Goal: Task Accomplishment & Management: Use online tool/utility

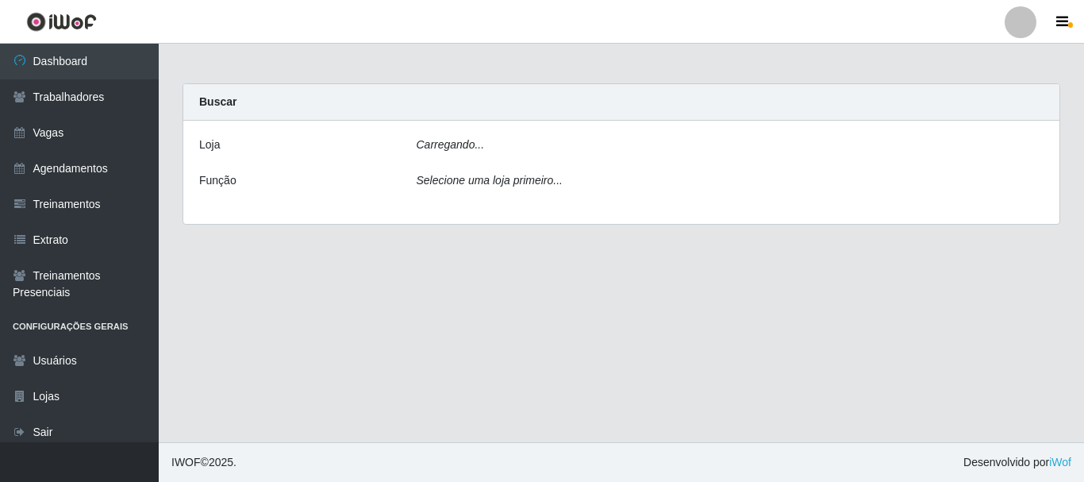
click at [433, 151] on icon "Carregando..." at bounding box center [451, 144] width 68 height 13
click at [447, 186] on icon "Selecione uma loja primeiro..." at bounding box center [490, 180] width 146 height 13
click at [475, 179] on icon "Selecione uma loja primeiro..." at bounding box center [490, 180] width 146 height 13
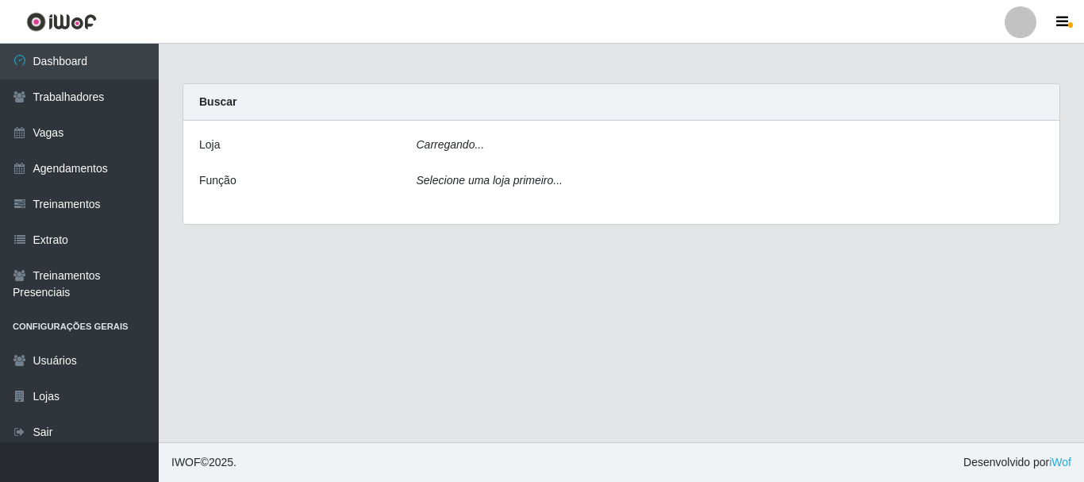
click at [475, 179] on icon "Selecione uma loja primeiro..." at bounding box center [490, 180] width 146 height 13
drag, startPoint x: 489, startPoint y: 129, endPoint x: 471, endPoint y: 138, distance: 19.9
click at [480, 133] on div "Buscar [PERSON_NAME]... Função Selecione uma loja primeiro..." at bounding box center [622, 153] width 878 height 141
click at [465, 144] on icon "Carregando..." at bounding box center [451, 144] width 68 height 13
click at [449, 156] on div "Carregando..." at bounding box center [731, 148] width 652 height 23
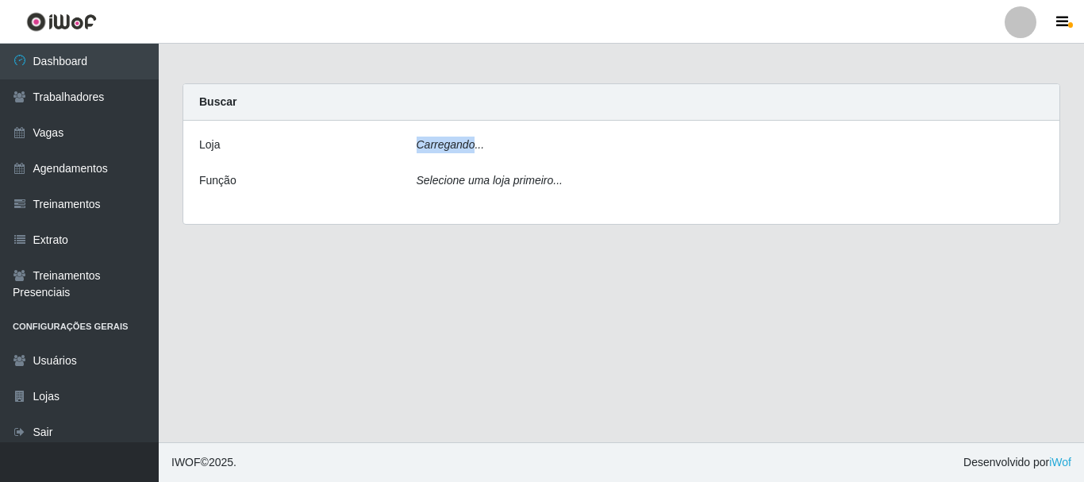
click at [449, 156] on div "Carregando..." at bounding box center [731, 148] width 652 height 23
click at [459, 188] on div "Selecione uma loja primeiro..." at bounding box center [731, 183] width 652 height 23
click at [463, 182] on icon "Selecione uma loja primeiro..." at bounding box center [490, 180] width 146 height 13
click at [469, 178] on icon "Selecione uma loja primeiro..." at bounding box center [490, 180] width 146 height 13
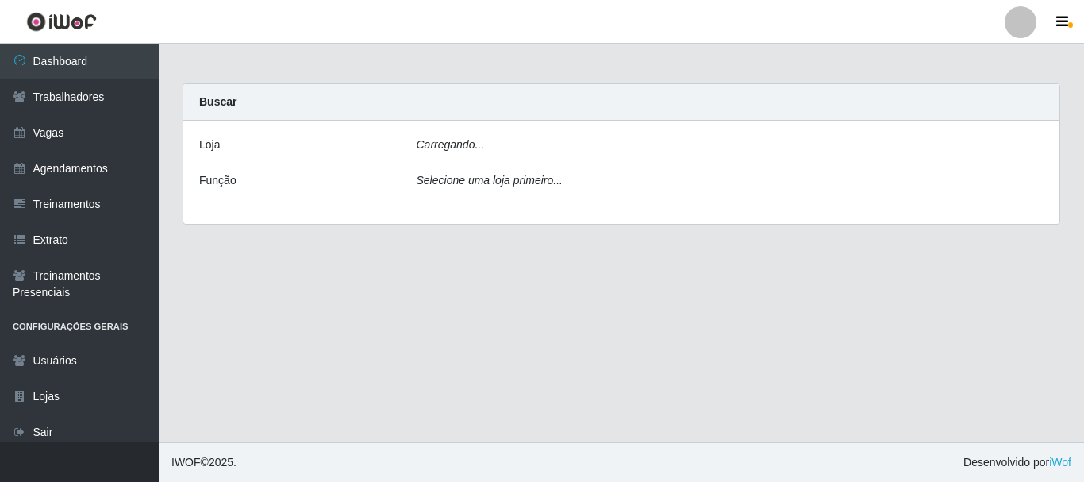
click at [469, 151] on icon "Carregando..." at bounding box center [451, 144] width 68 height 13
click at [469, 136] on div "Loja [Selecione...] O Cestão - Bayeux Função Selecione uma loja primeiro..." at bounding box center [621, 175] width 876 height 108
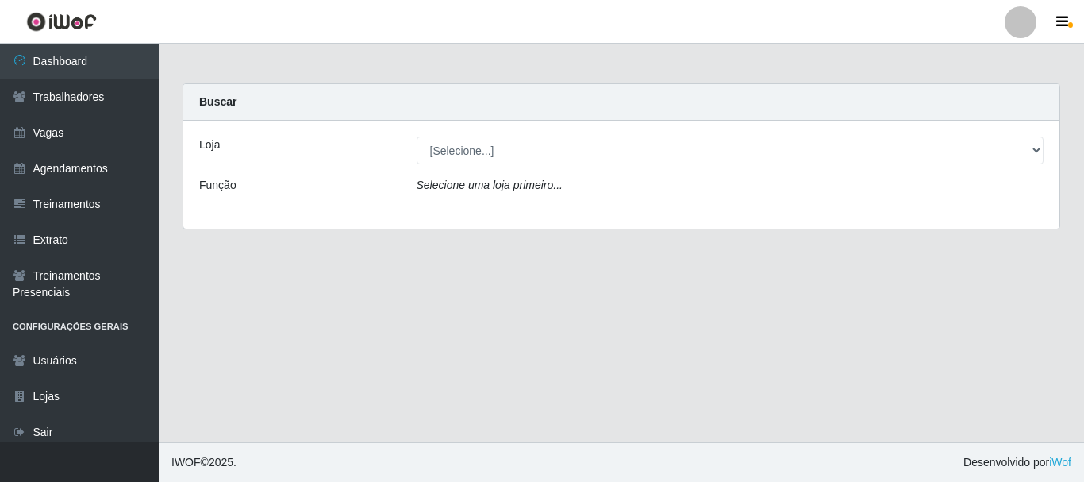
click at [469, 136] on div "Loja [Selecione...] O Cestão - Bayeux Função Selecione uma loja primeiro..." at bounding box center [621, 175] width 876 height 108
click at [220, 147] on div "Loja" at bounding box center [295, 151] width 217 height 28
click at [214, 198] on div "Função" at bounding box center [295, 188] width 217 height 23
drag, startPoint x: 216, startPoint y: 197, endPoint x: 222, endPoint y: 180, distance: 17.8
click at [219, 192] on div "Função" at bounding box center [295, 188] width 217 height 23
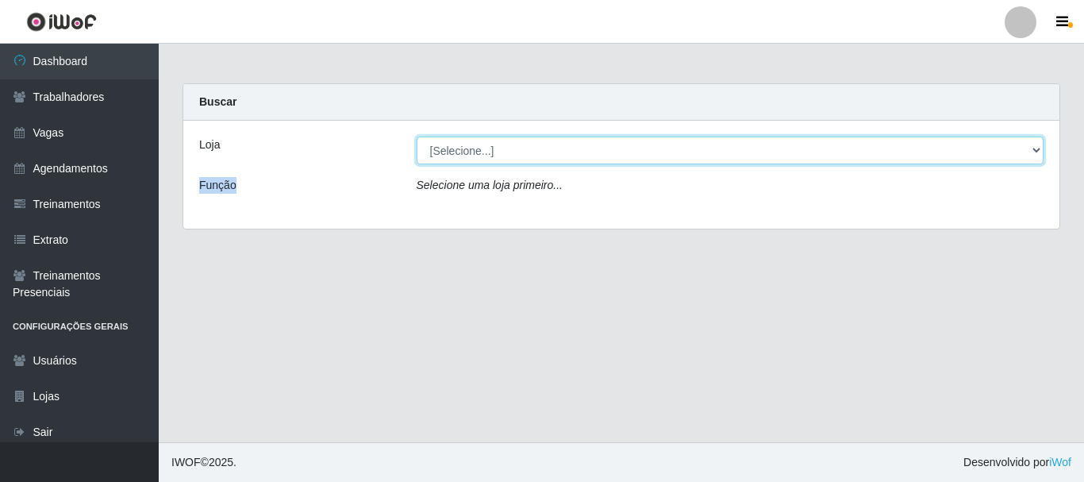
click at [471, 148] on select "[Selecione...] O Cestão - Bayeux" at bounding box center [731, 151] width 628 height 28
select select "238"
click at [417, 137] on select "[Selecione...] O Cestão - Bayeux" at bounding box center [731, 151] width 628 height 28
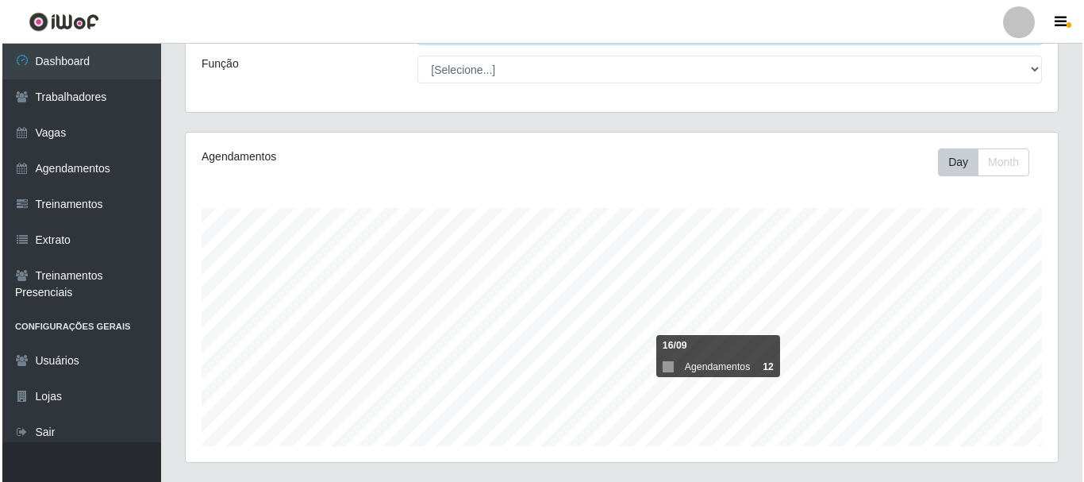
scroll to position [317, 0]
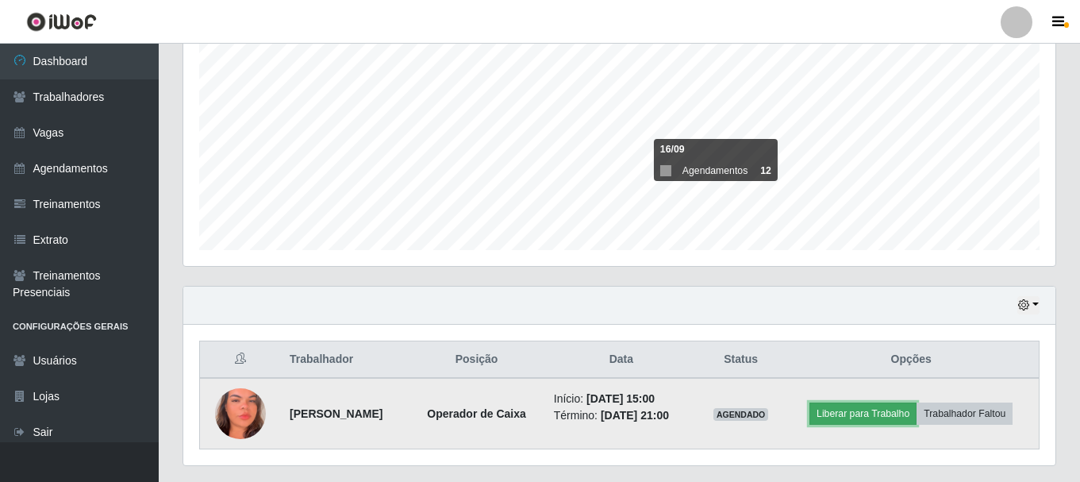
click at [883, 423] on button "Liberar para Trabalho" at bounding box center [863, 413] width 107 height 22
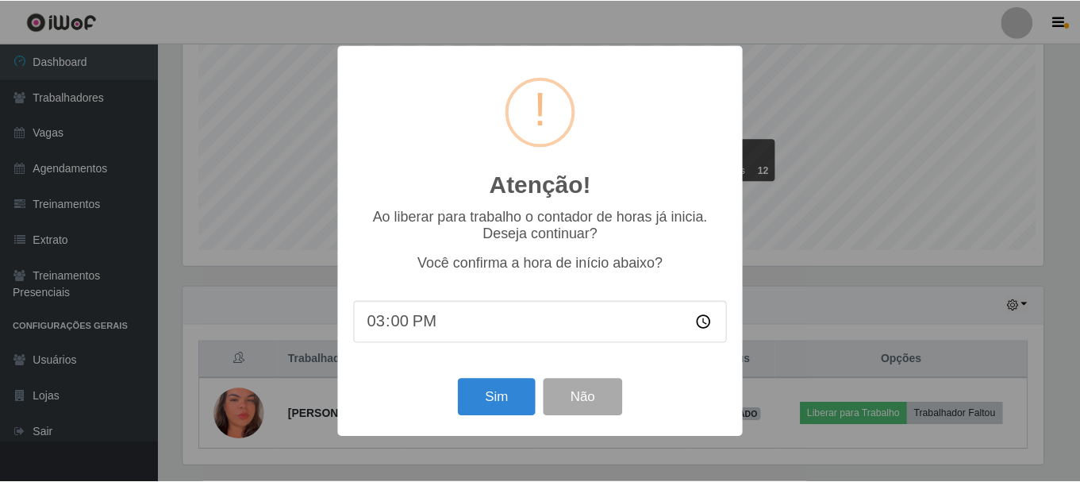
scroll to position [329, 864]
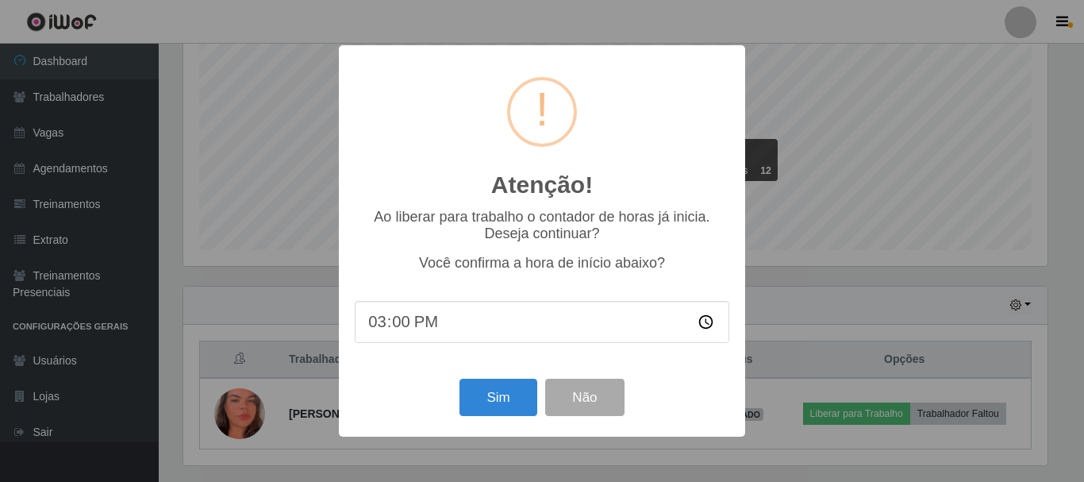
click at [868, 414] on div "Atenção! × Ao liberar para trabalho o contador de horas já inicia. Deseja conti…" at bounding box center [542, 241] width 1084 height 482
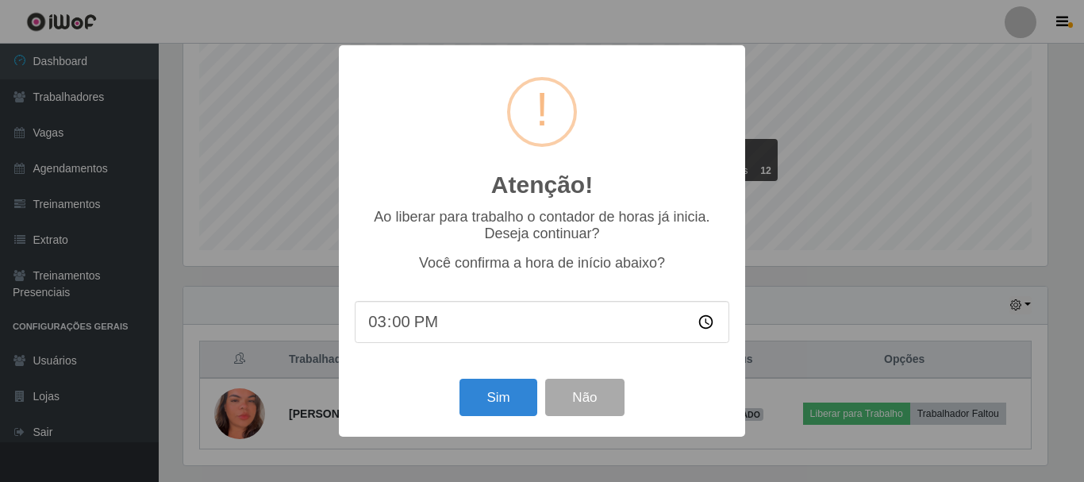
click at [868, 414] on div "Atenção! × Ao liberar para trabalho o contador de horas já inicia. Deseja conti…" at bounding box center [542, 241] width 1084 height 482
click at [479, 410] on button "Sim" at bounding box center [498, 397] width 77 height 37
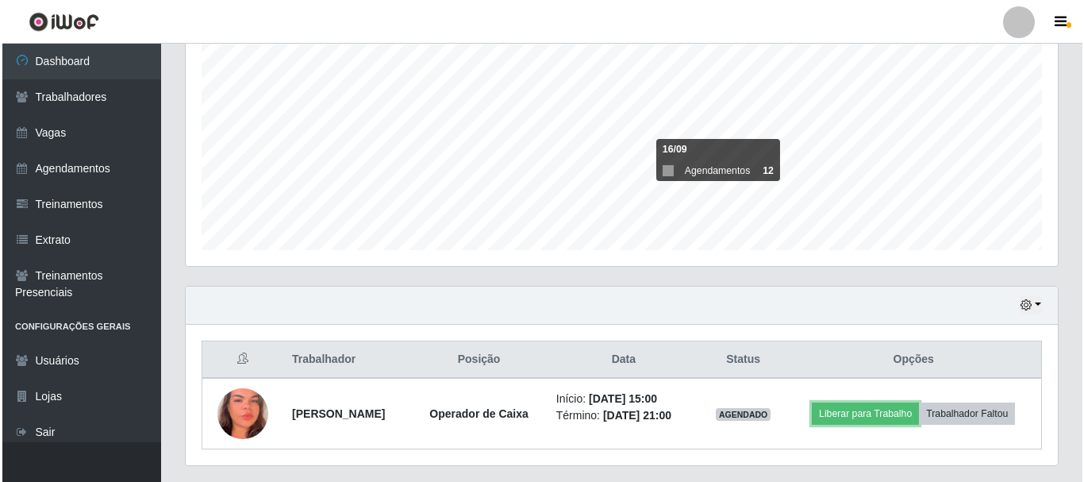
scroll to position [329, 872]
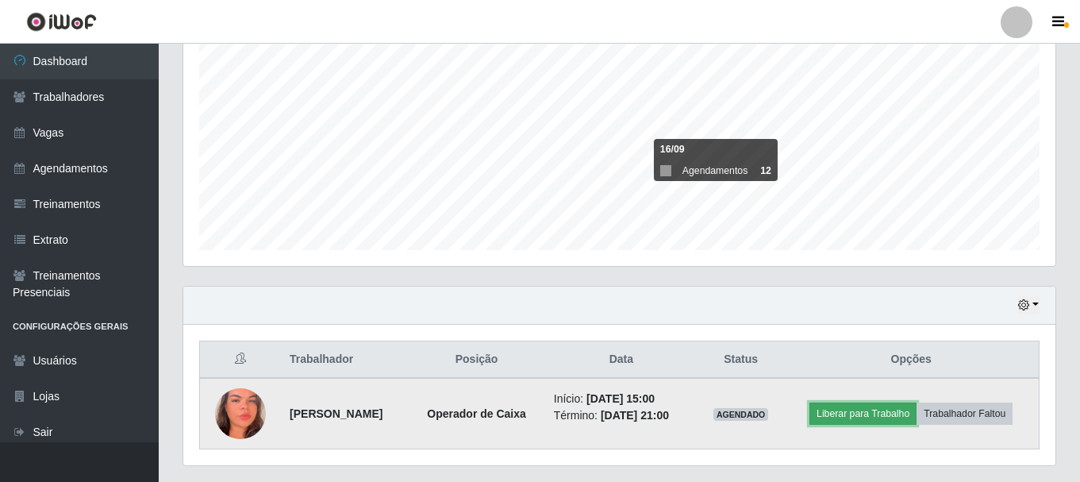
click at [866, 416] on button "Liberar para Trabalho" at bounding box center [863, 413] width 107 height 22
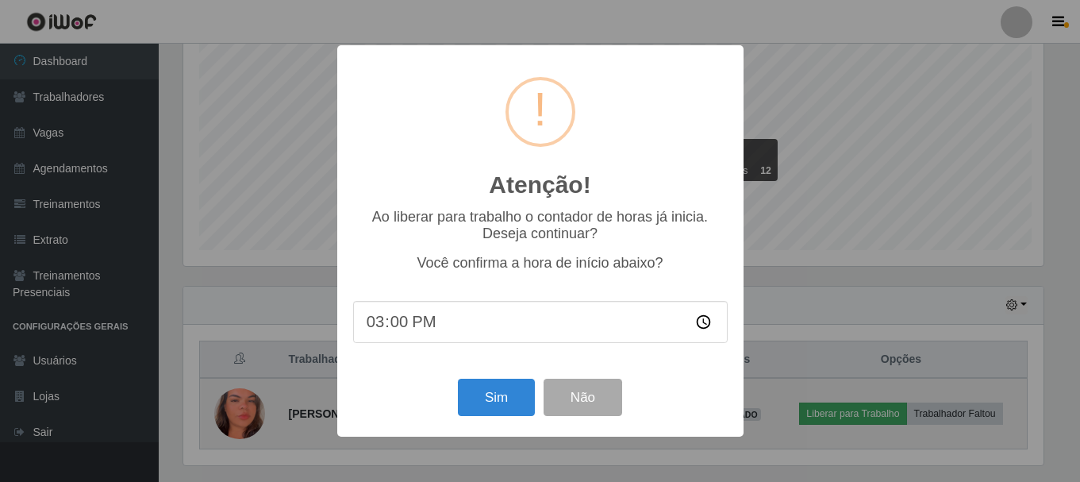
scroll to position [329, 864]
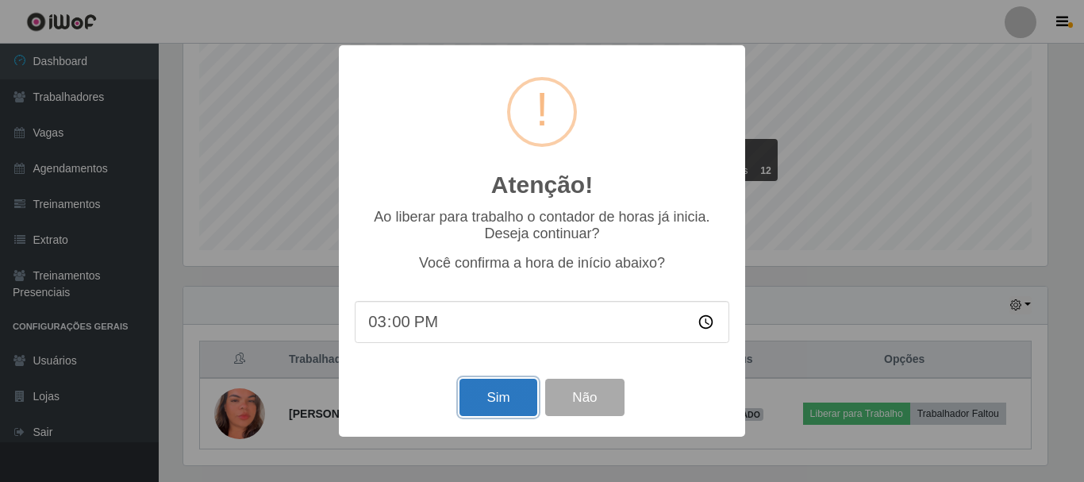
click at [500, 404] on button "Sim" at bounding box center [498, 397] width 77 height 37
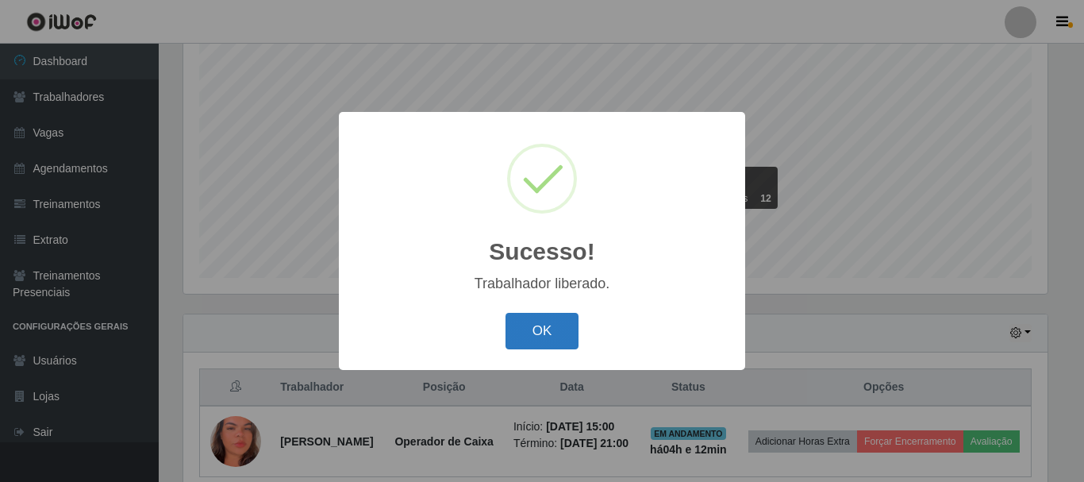
click at [553, 338] on button "OK" at bounding box center [543, 331] width 74 height 37
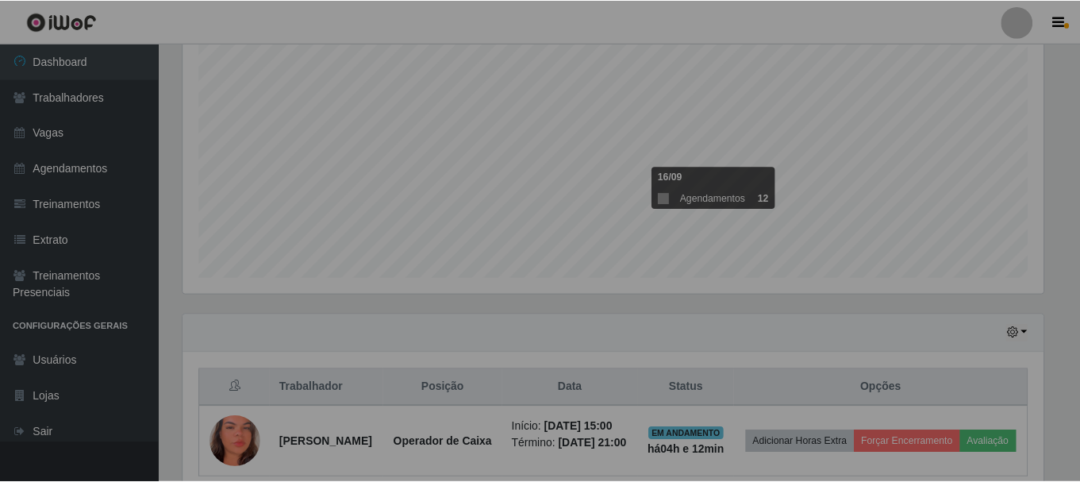
scroll to position [329, 872]
